Goal: Task Accomplishment & Management: Use online tool/utility

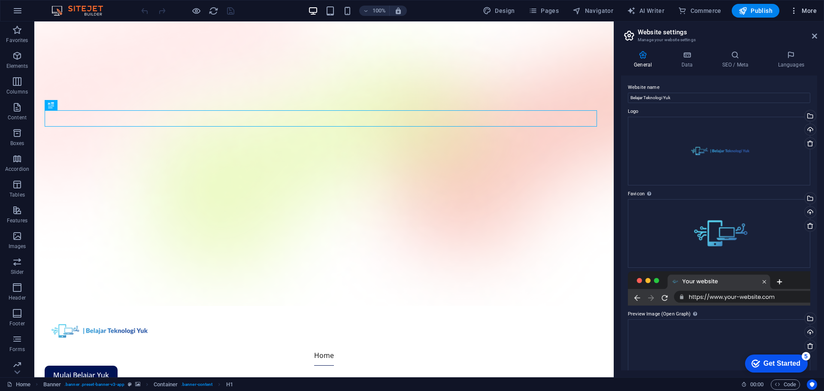
click at [0, 0] on span "More" at bounding box center [0, 0] width 0 height 0
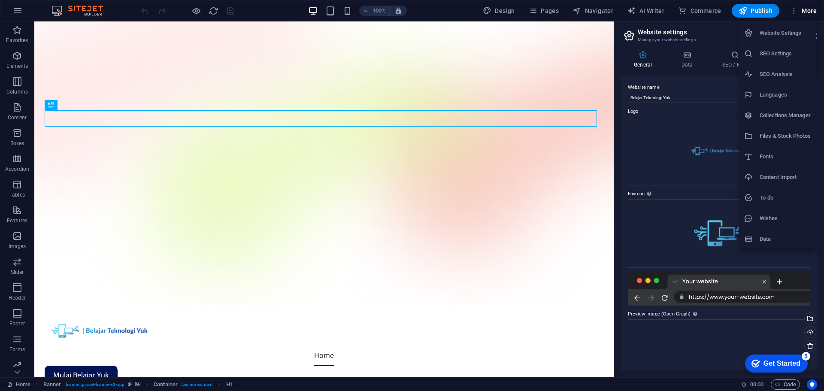
click at [771, 241] on h6 "Data" at bounding box center [784, 239] width 51 height 10
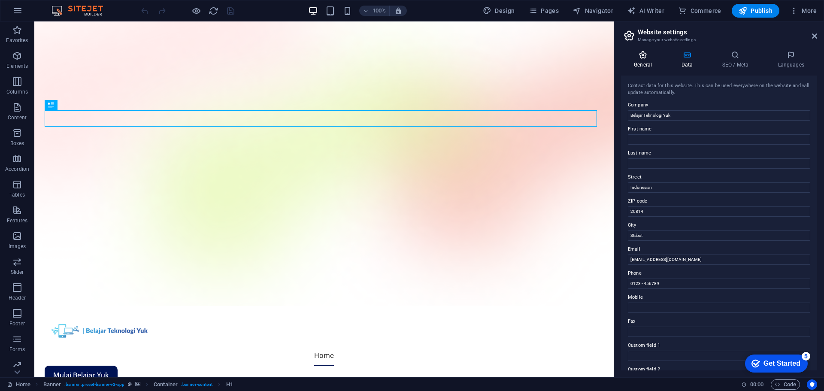
click at [656, 60] on h4 "General" at bounding box center [644, 60] width 47 height 18
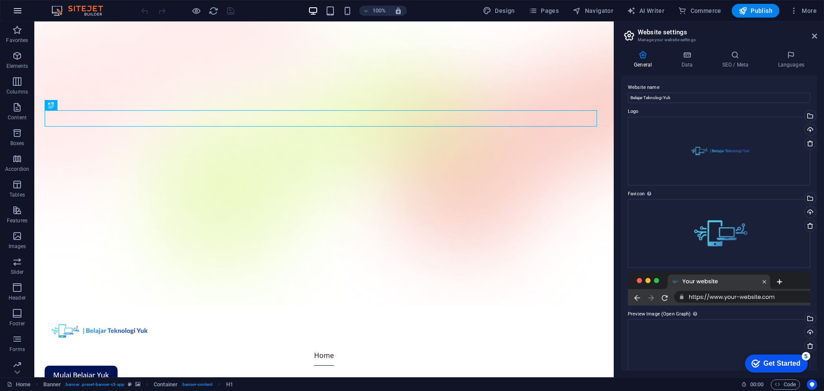
click at [20, 12] on icon "button" at bounding box center [17, 11] width 10 height 10
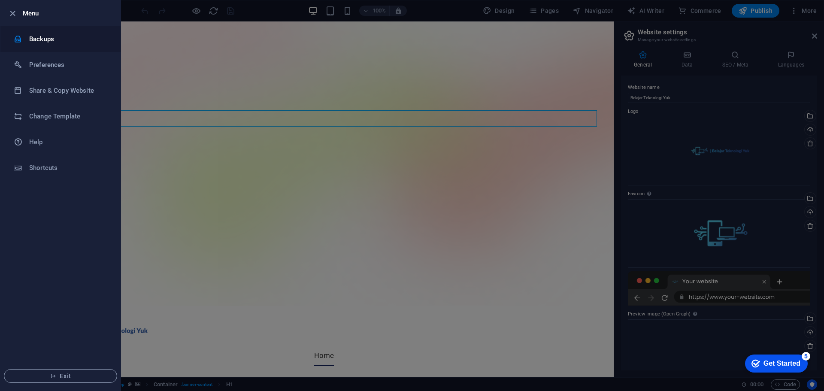
click at [78, 29] on li "Backups" at bounding box center [60, 39] width 120 height 26
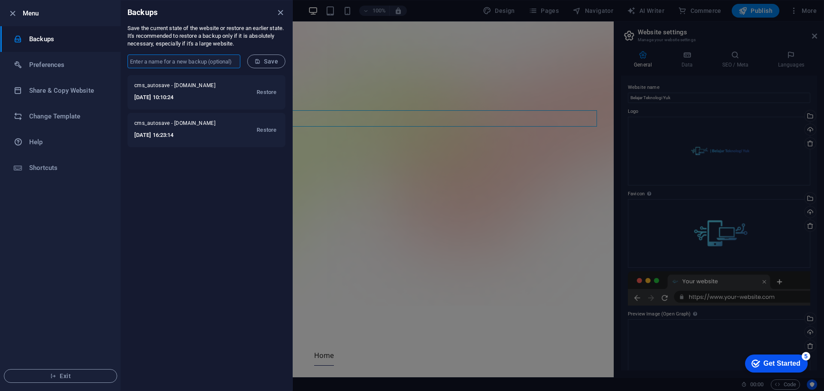
click at [225, 59] on input "text" at bounding box center [183, 61] width 113 height 14
type input "belajarteknologiyuk.com"
click at [262, 61] on span "Save" at bounding box center [266, 61] width 24 height 7
click at [332, 86] on div at bounding box center [412, 195] width 824 height 391
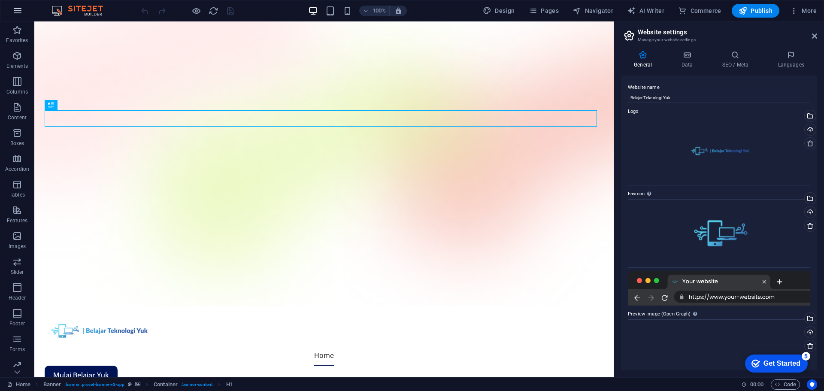
click at [20, 12] on icon "button" at bounding box center [17, 11] width 10 height 10
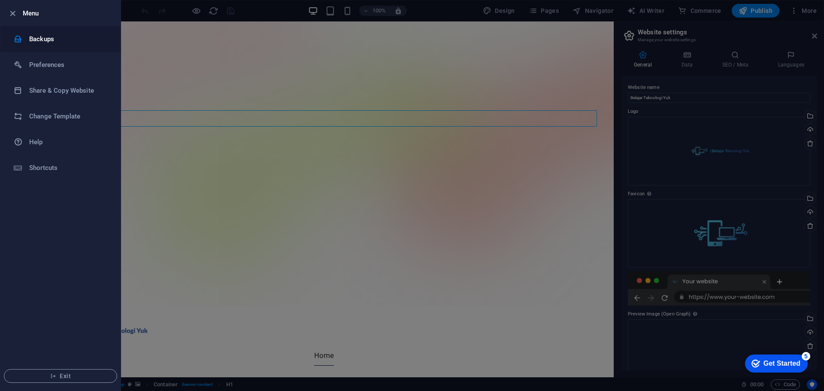
click at [46, 34] on h6 "Backups" at bounding box center [68, 39] width 79 height 10
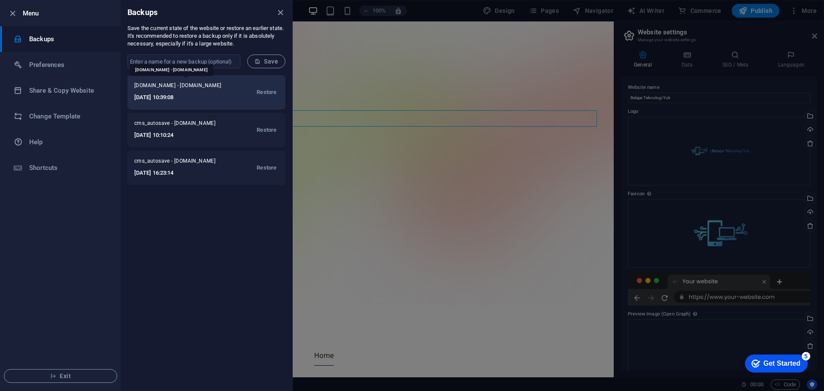
click at [205, 91] on span "belajarteknologiyuk.com - belajarteknologiyuk.com" at bounding box center [181, 87] width 95 height 10
click at [263, 94] on span "Restore" at bounding box center [267, 92] width 20 height 10
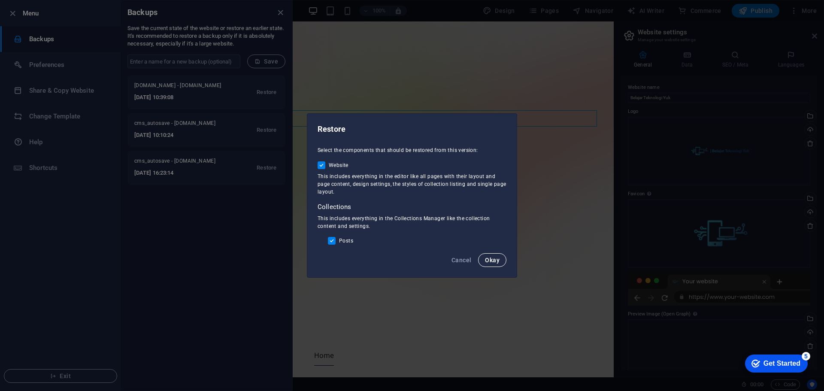
click at [498, 259] on span "Okay" at bounding box center [492, 260] width 15 height 7
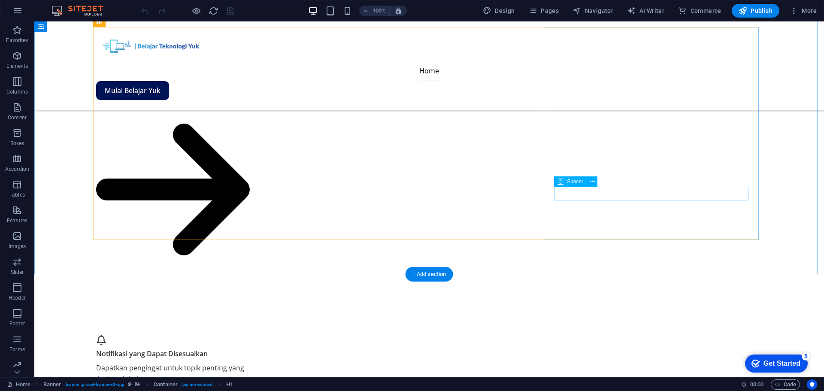
scroll to position [1489, 0]
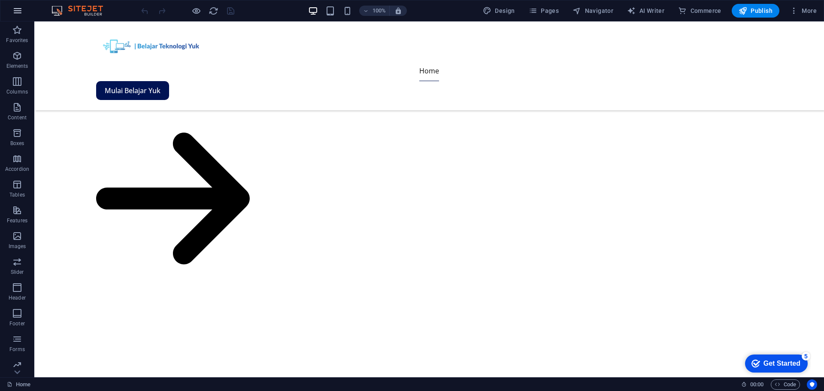
click at [23, 13] on button "button" at bounding box center [17, 10] width 21 height 21
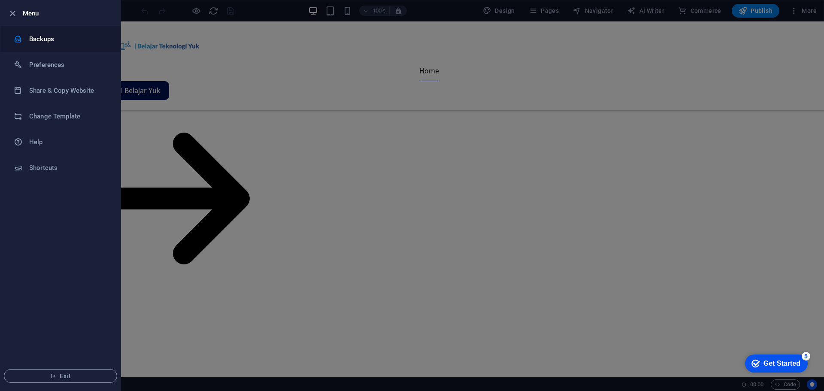
click at [53, 38] on h6 "Backups" at bounding box center [68, 39] width 79 height 10
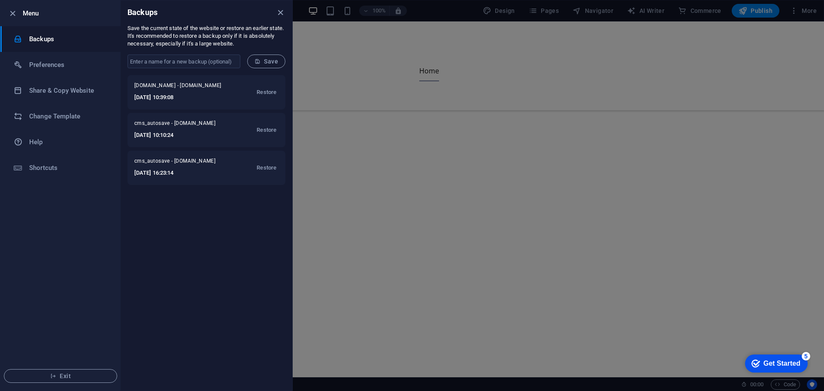
drag, startPoint x: 193, startPoint y: 92, endPoint x: 174, endPoint y: 208, distance: 116.9
click at [174, 208] on div "belajarteknologiyuk.com - belajarteknologiyuk.com 2025-09-06 10:39:08 Restore c…" at bounding box center [207, 232] width 172 height 315
click at [215, 208] on div "belajarteknologiyuk.com - belajarteknologiyuk.com 2025-09-06 10:39:08 Restore c…" at bounding box center [207, 232] width 172 height 315
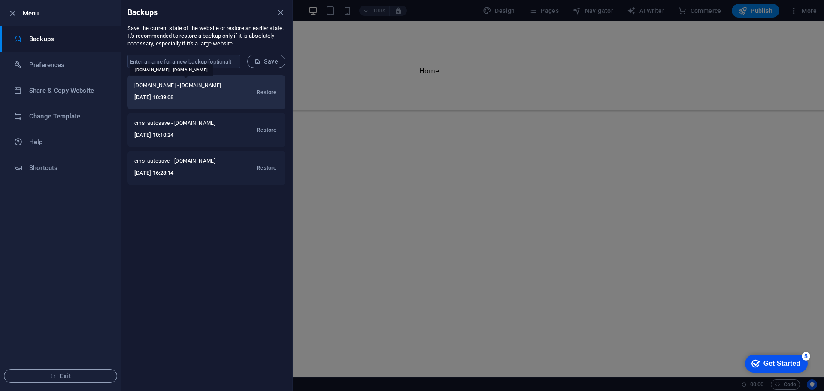
click at [229, 91] on span "belajarteknologiyuk.com - belajarteknologiyuk.com" at bounding box center [181, 87] width 95 height 10
click at [239, 94] on div "belajarteknologiyuk.com - belajarteknologiyuk.com 2025-09-06 10:39:08 Restore" at bounding box center [206, 92] width 158 height 34
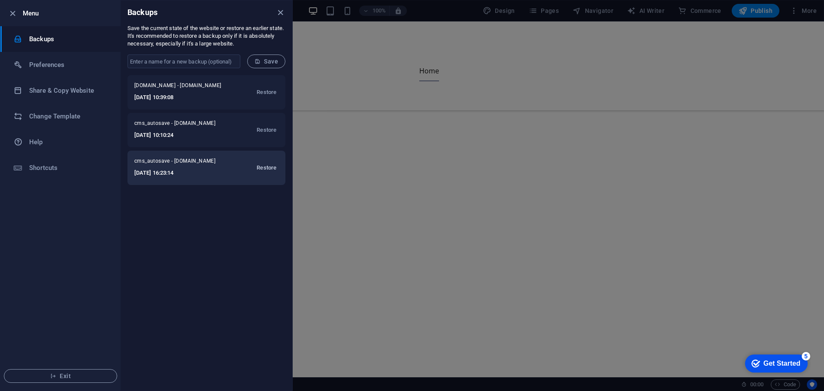
click at [264, 171] on span "Restore" at bounding box center [267, 168] width 20 height 10
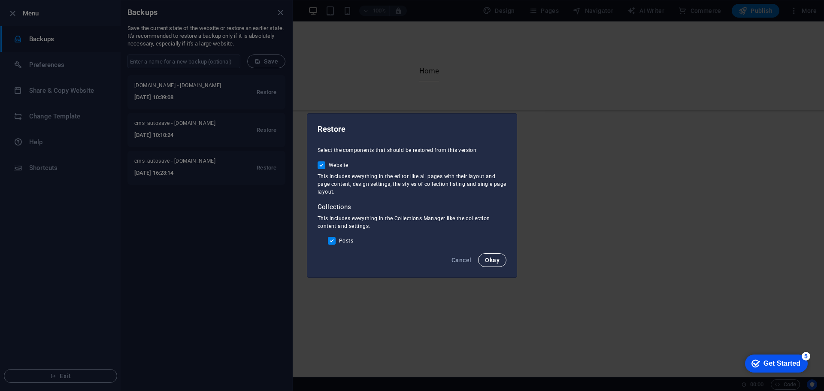
click at [500, 261] on button "Okay" at bounding box center [492, 260] width 28 height 14
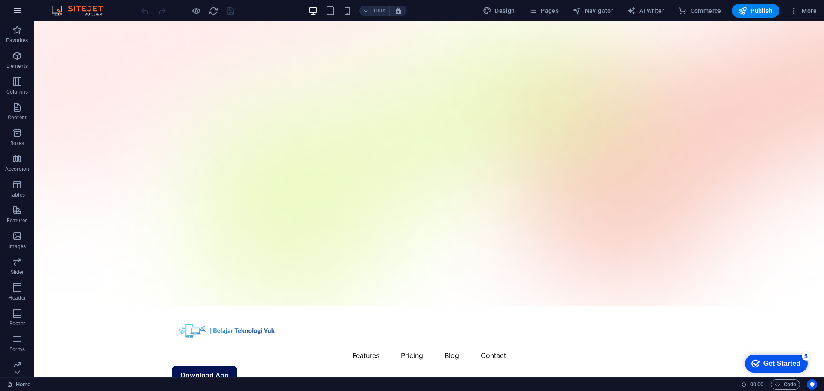
click at [0, 0] on button "button" at bounding box center [0, 0] width 0 height 0
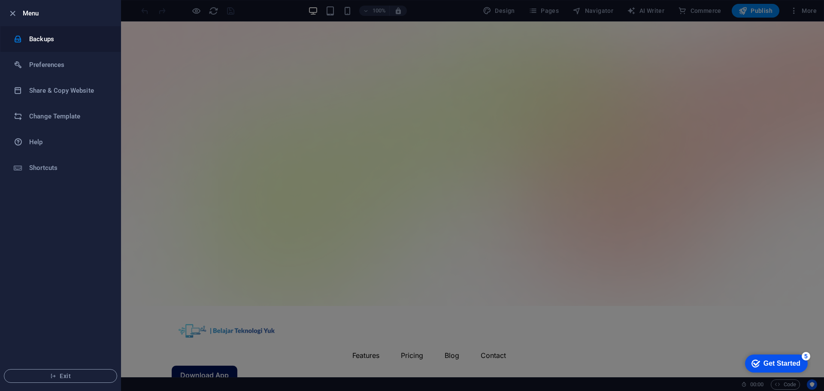
click at [76, 41] on h6 "Backups" at bounding box center [68, 39] width 79 height 10
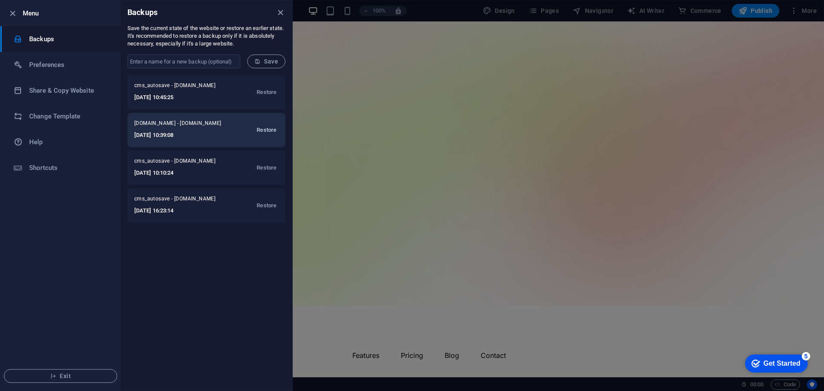
click at [266, 126] on span "Restore" at bounding box center [267, 130] width 20 height 10
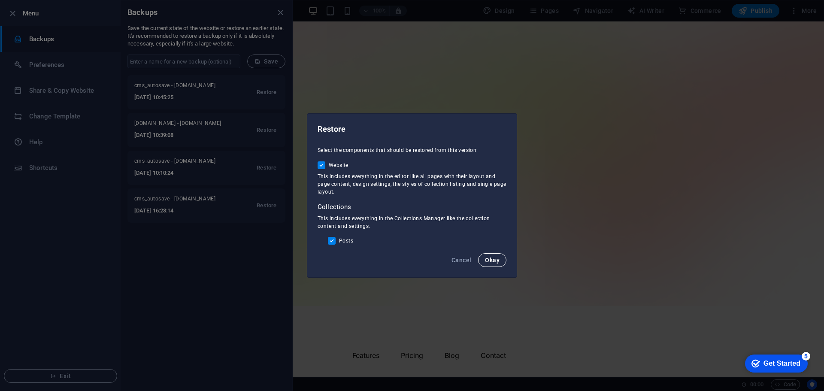
click at [496, 260] on span "Okay" at bounding box center [492, 260] width 15 height 7
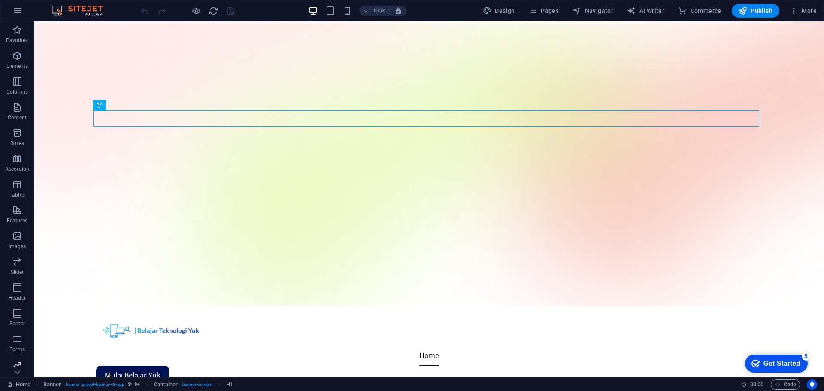
click at [16, 362] on icon "button" at bounding box center [17, 364] width 10 height 10
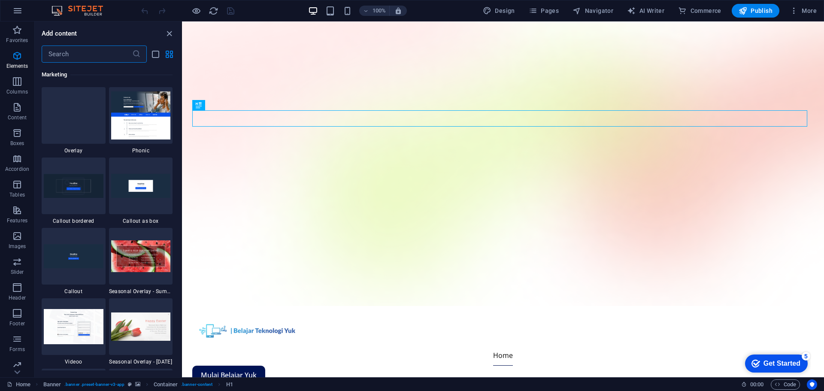
scroll to position [6987, 0]
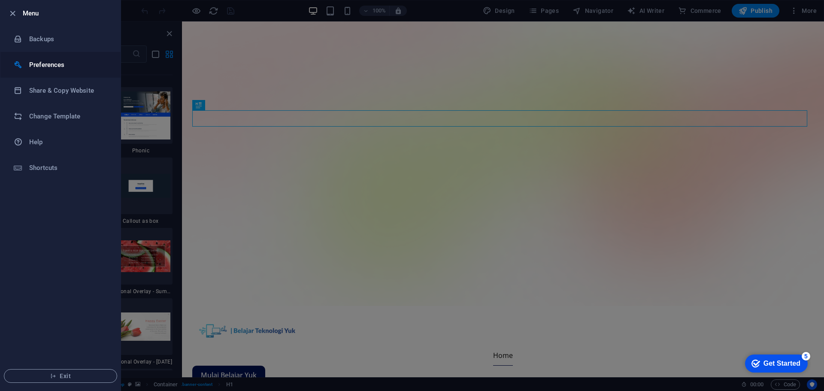
click at [74, 71] on li "Preferences" at bounding box center [60, 65] width 120 height 26
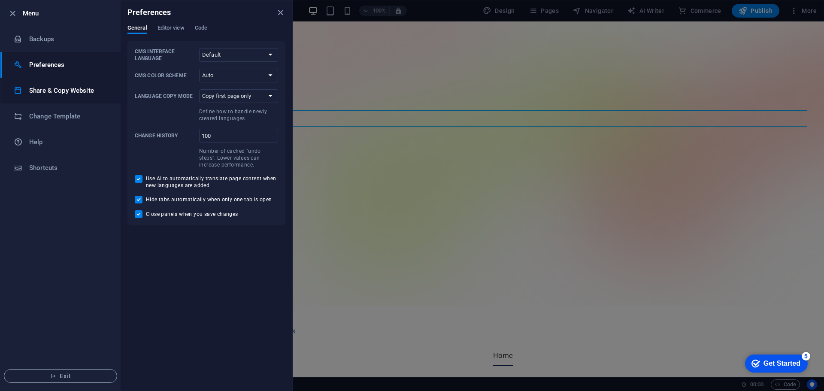
click at [84, 91] on h6 "Share & Copy Website" at bounding box center [68, 90] width 79 height 10
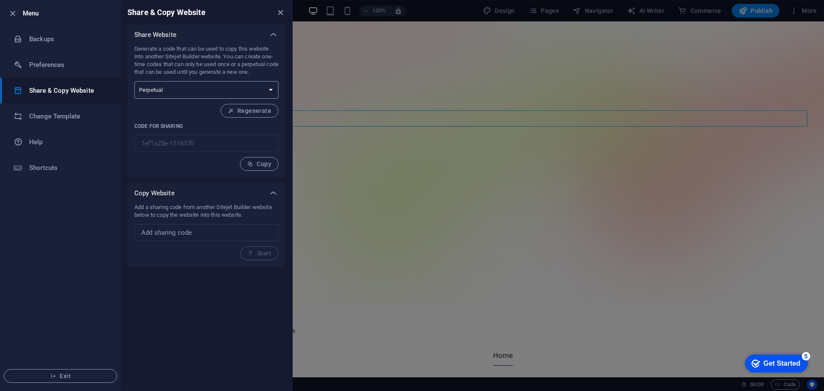
click at [249, 90] on select "One-time Perpetual" at bounding box center [206, 90] width 144 height 18
select select "onetime"
click at [134, 81] on select "One-time Perpetual" at bounding box center [206, 90] width 144 height 18
click at [248, 93] on select "One-time Perpetual" at bounding box center [206, 90] width 144 height 18
select select "perpetual"
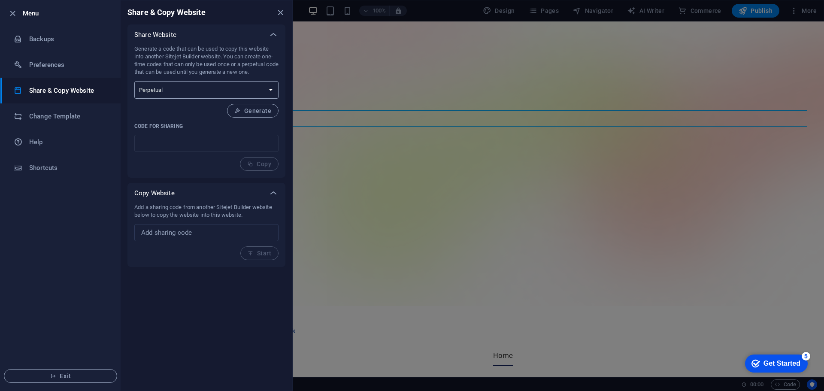
click at [134, 81] on select "One-time Perpetual" at bounding box center [206, 90] width 144 height 18
type input "1ef1a25e-1516370"
click at [251, 156] on div "Generate a code that can be used to copy this website into another Sitejet Buil…" at bounding box center [206, 108] width 144 height 126
click at [255, 159] on button "Copy" at bounding box center [259, 164] width 39 height 14
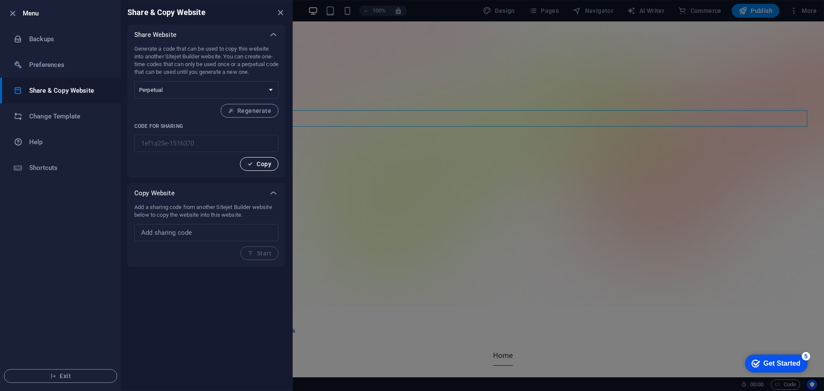
click at [257, 162] on span "Copy" at bounding box center [259, 163] width 24 height 7
drag, startPoint x: 392, startPoint y: 77, endPoint x: 406, endPoint y: 7, distance: 70.8
click at [393, 76] on div at bounding box center [412, 195] width 824 height 391
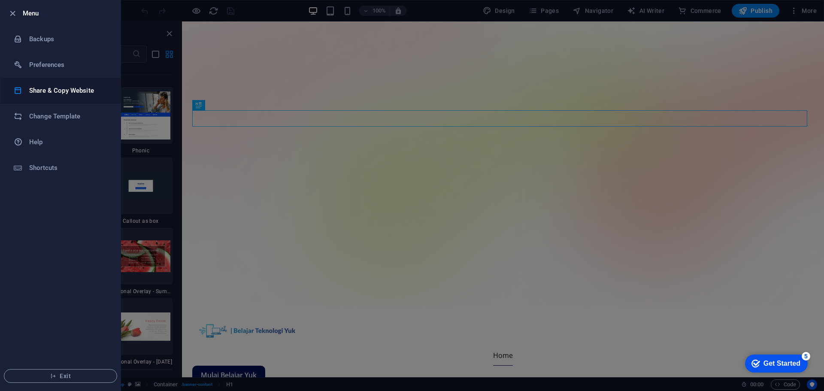
click at [82, 92] on h6 "Share & Copy Website" at bounding box center [68, 90] width 79 height 10
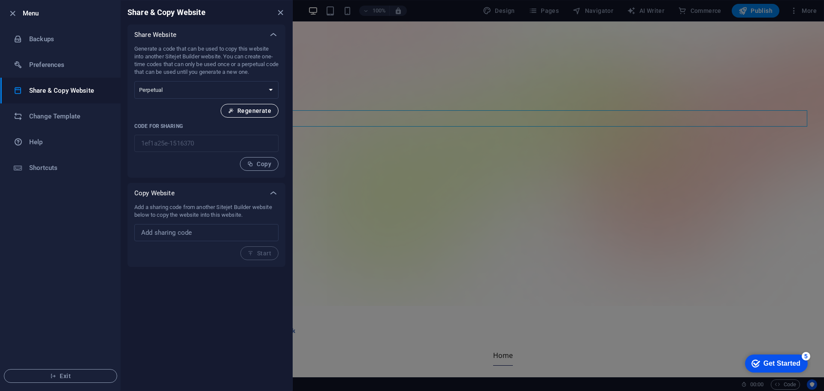
click at [257, 106] on button "Regenerate" at bounding box center [249, 111] width 58 height 14
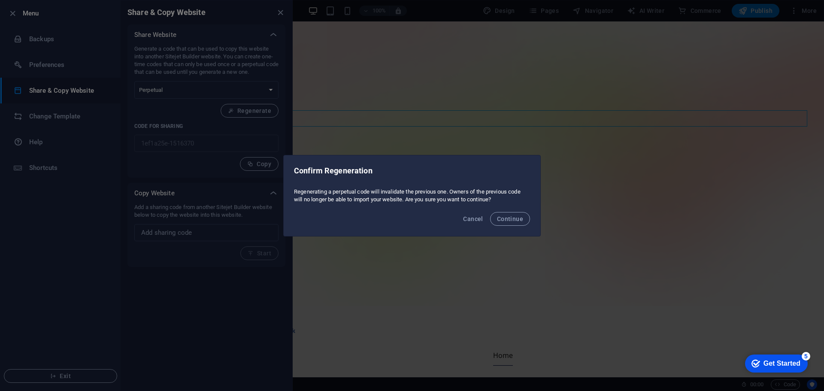
drag, startPoint x: 472, startPoint y: 217, endPoint x: 445, endPoint y: 206, distance: 28.7
click at [472, 216] on span "Cancel" at bounding box center [473, 218] width 20 height 7
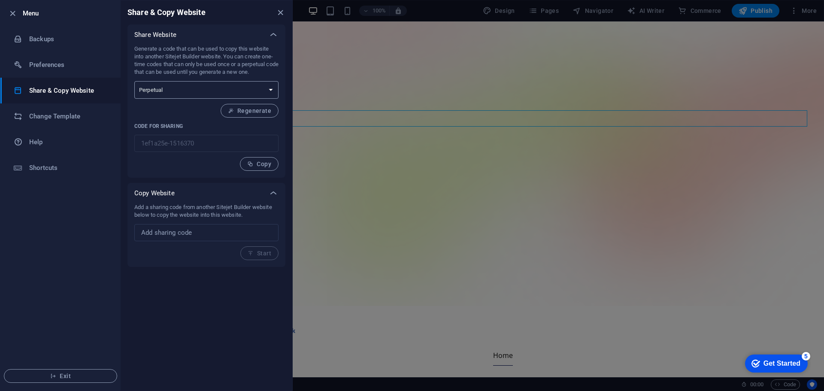
click at [246, 88] on select "One-time Perpetual" at bounding box center [206, 90] width 144 height 18
click at [227, 234] on input "text" at bounding box center [206, 232] width 144 height 17
click at [255, 166] on span "Copy" at bounding box center [259, 163] width 24 height 7
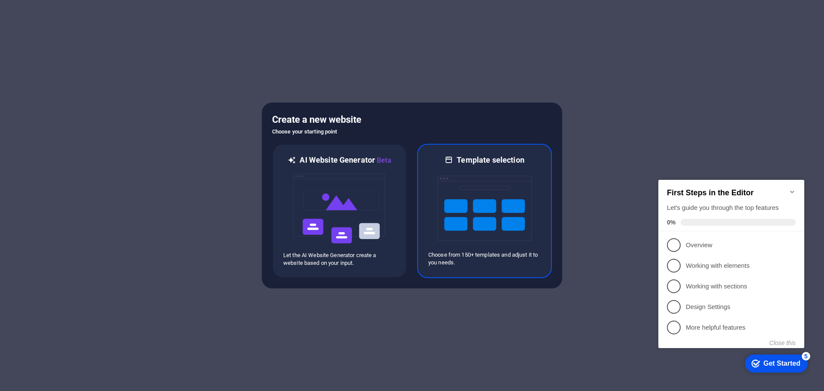
click at [510, 227] on img at bounding box center [484, 208] width 94 height 86
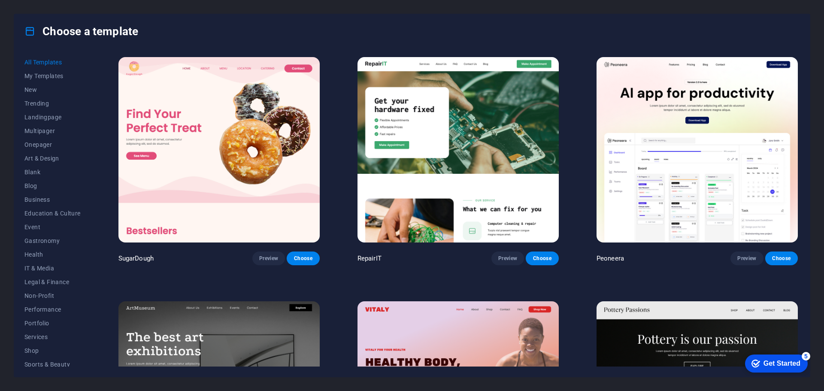
click at [304, 147] on img at bounding box center [218, 149] width 201 height 185
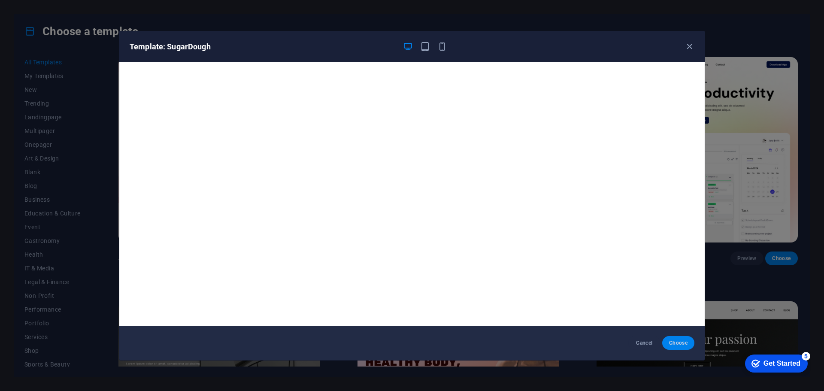
click at [676, 339] on span "Choose" at bounding box center [678, 342] width 18 height 7
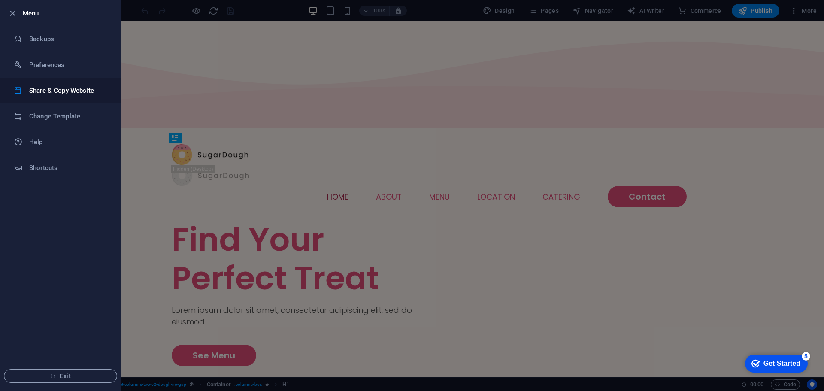
click at [0, 0] on li "Share & Copy Website" at bounding box center [0, 0] width 0 height 0
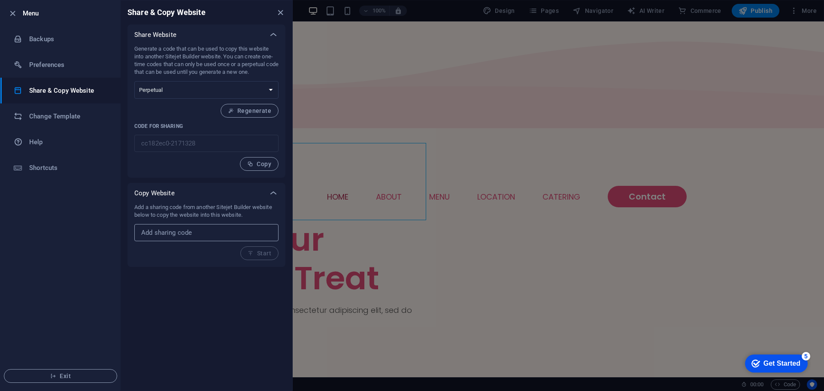
paste input "1ef1a25e-1516370"
type input "1ef1a25e-1516370"
click at [256, 253] on span "Start" at bounding box center [260, 253] width 24 height 7
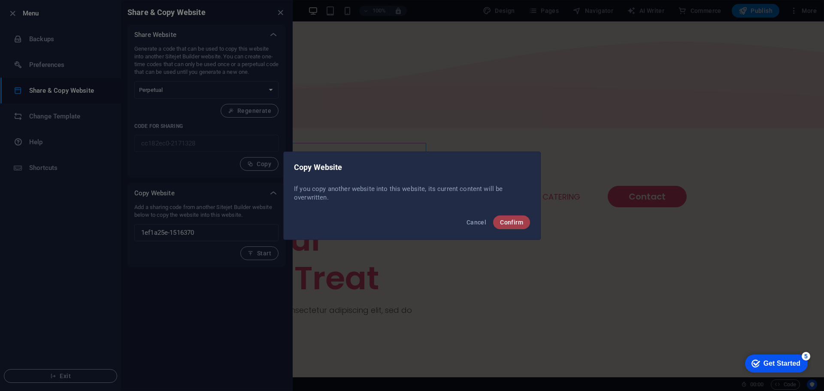
click at [520, 221] on span "Confirm" at bounding box center [511, 222] width 23 height 7
